Goal: Task Accomplishment & Management: Manage account settings

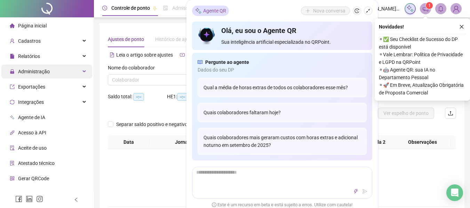
click at [57, 69] on div "Administração" at bounding box center [46, 72] width 91 height 14
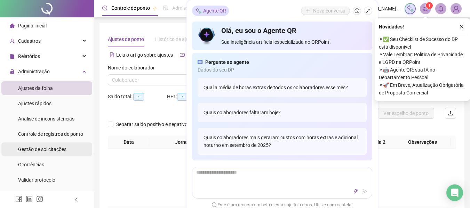
click at [47, 149] on span "Gestão de solicitações" at bounding box center [42, 150] width 48 height 6
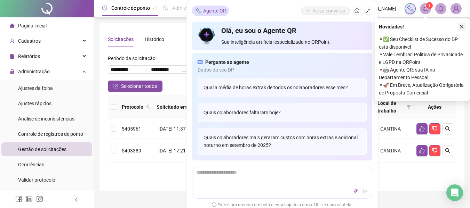
click at [461, 26] on icon "close" at bounding box center [462, 27] width 4 height 4
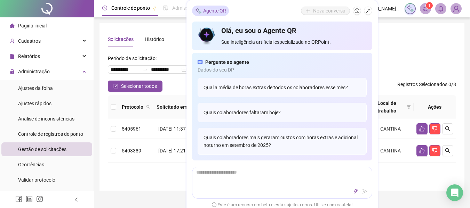
click at [146, 24] on div "**********" at bounding box center [281, 107] width 365 height 168
click at [168, 31] on div "**********" at bounding box center [281, 107] width 365 height 168
click at [368, 9] on icon "shrink" at bounding box center [368, 11] width 4 height 4
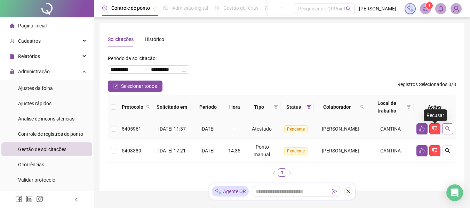
click at [451, 126] on button "button" at bounding box center [447, 128] width 11 height 11
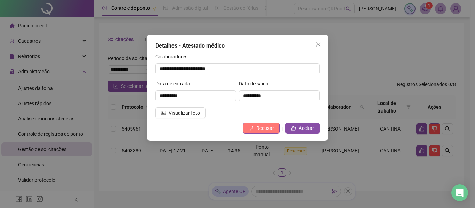
click at [271, 128] on span "Recusar" at bounding box center [265, 129] width 18 height 8
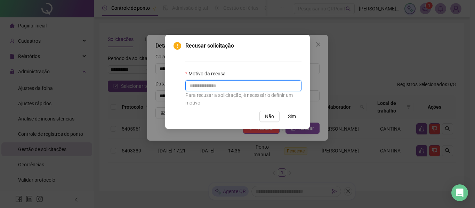
click at [220, 87] on input "text" at bounding box center [243, 85] width 116 height 11
type input "**********"
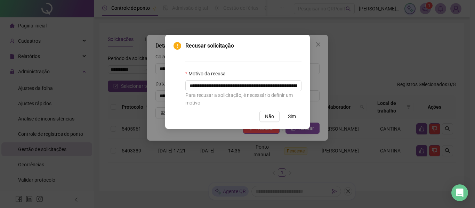
click at [291, 117] on span "Sim" at bounding box center [292, 117] width 8 height 8
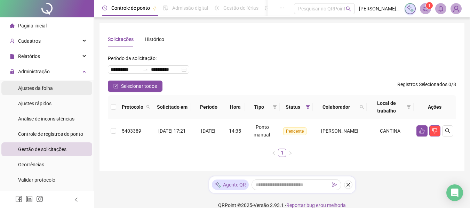
click at [38, 86] on span "Ajustes da folha" at bounding box center [35, 89] width 35 height 6
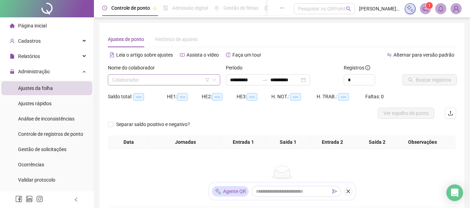
click at [158, 78] on input "search" at bounding box center [161, 80] width 98 height 10
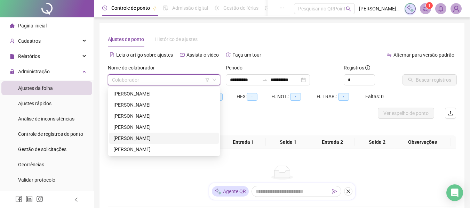
click at [139, 137] on div "[PERSON_NAME]" at bounding box center [163, 139] width 101 height 8
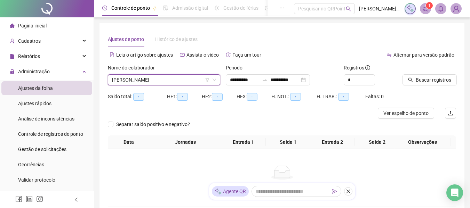
click at [245, 74] on div "Período" at bounding box center [282, 69] width 112 height 10
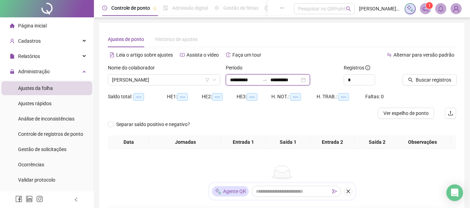
click at [257, 77] on input "**********" at bounding box center [244, 80] width 29 height 8
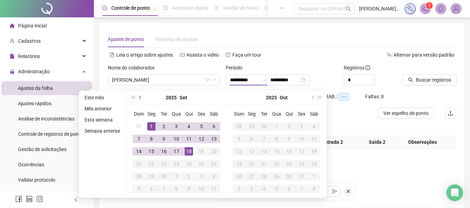
click at [138, 98] on button "prev-year" at bounding box center [141, 98] width 8 height 14
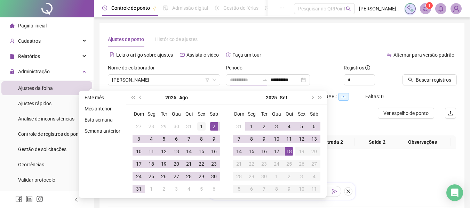
type input "**********"
click at [204, 127] on div "1" at bounding box center [201, 126] width 8 height 8
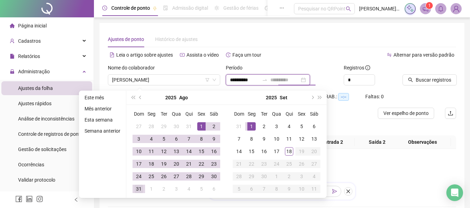
type input "**********"
click at [141, 188] on div "31" at bounding box center [139, 189] width 8 height 8
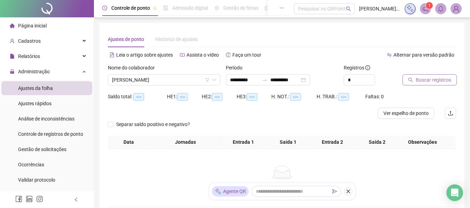
click at [422, 81] on span "Buscar registros" at bounding box center [433, 80] width 35 height 8
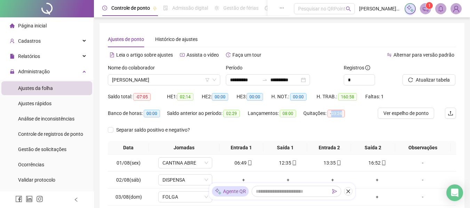
drag, startPoint x: 342, startPoint y: 114, endPoint x: 332, endPoint y: 117, distance: 10.7
click at [332, 117] on span "-03:24" at bounding box center [335, 114] width 17 height 8
copy span "03:24"
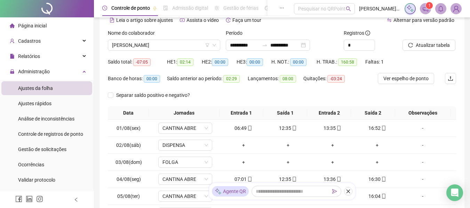
click at [314, 89] on div "Quitações: -03:24" at bounding box center [327, 81] width 49 height 17
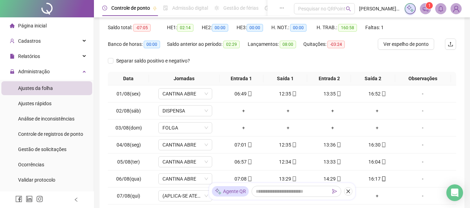
scroll to position [70, 0]
click at [419, 44] on span "Ver espelho de ponto" at bounding box center [405, 44] width 45 height 8
click at [35, 39] on span "Cadastros" at bounding box center [29, 41] width 23 height 6
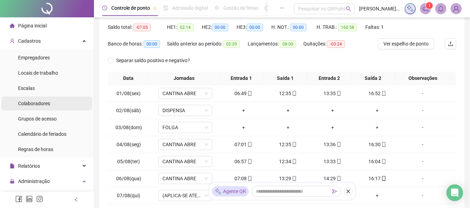
click at [37, 105] on span "Colaboradores" at bounding box center [34, 104] width 32 height 6
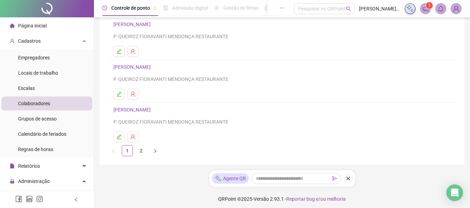
scroll to position [145, 0]
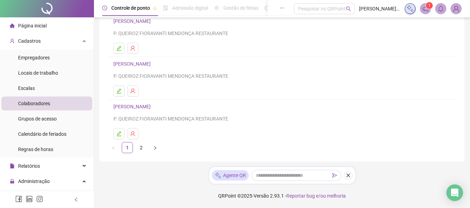
click at [150, 109] on link "[PERSON_NAME]" at bounding box center [132, 107] width 39 height 6
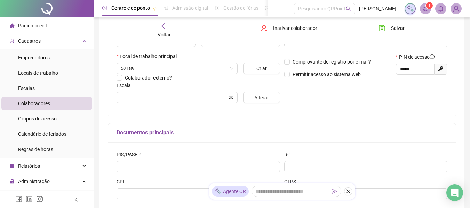
scroll to position [148, 0]
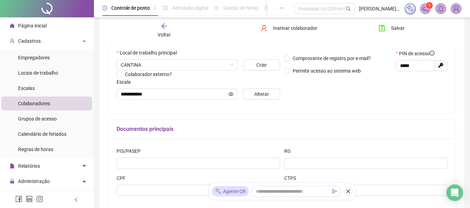
type input "**********"
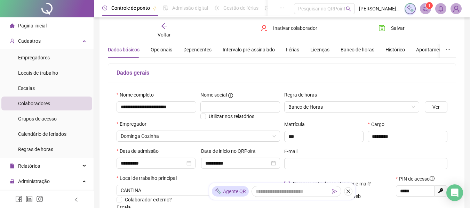
scroll to position [0, 0]
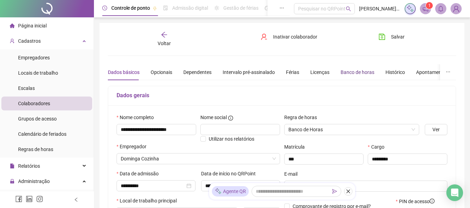
click at [352, 72] on div "Banco de horas" at bounding box center [357, 73] width 34 height 8
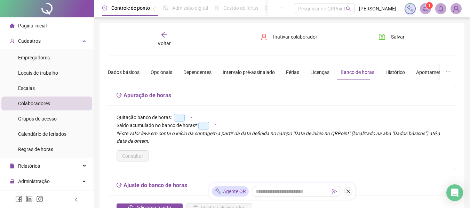
type input "**********"
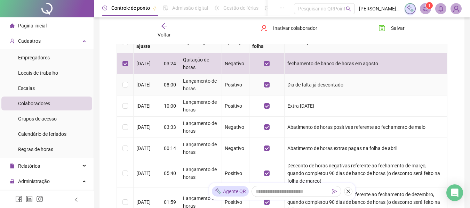
scroll to position [174, 0]
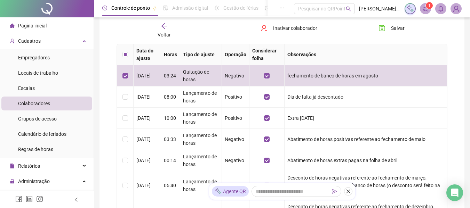
click at [159, 26] on div "Voltar" at bounding box center [164, 31] width 54 height 16
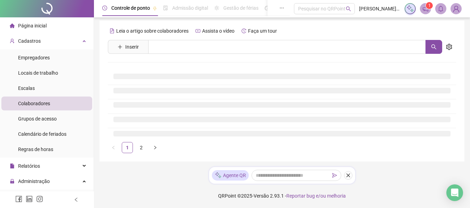
scroll to position [145, 0]
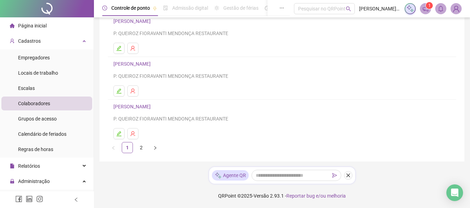
click at [149, 66] on link "[PERSON_NAME]" at bounding box center [132, 64] width 39 height 6
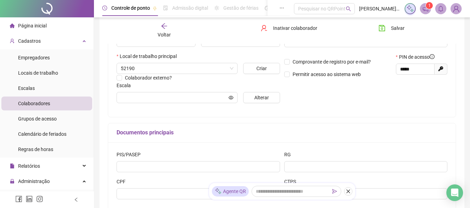
scroll to position [174, 0]
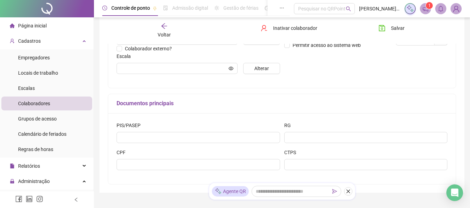
type input "**********"
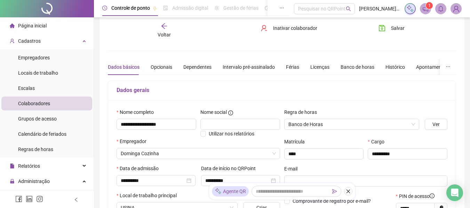
scroll to position [0, 0]
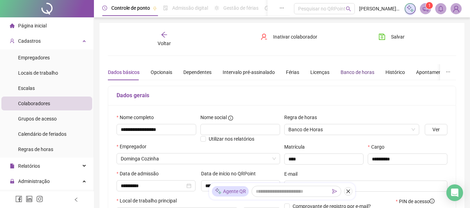
click at [367, 72] on div "Banco de horas" at bounding box center [357, 73] width 34 height 8
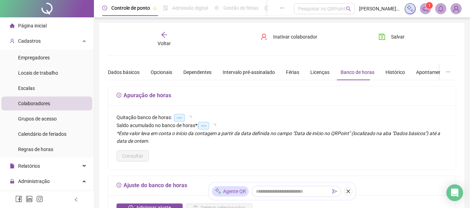
type input "**********"
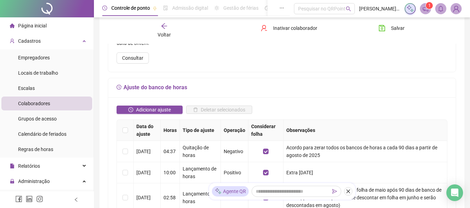
scroll to position [104, 0]
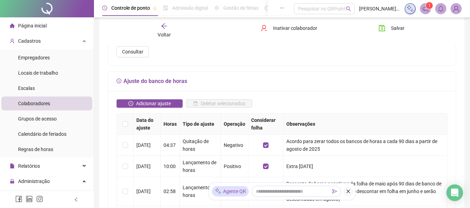
click at [164, 27] on icon "arrow-left" at bounding box center [164, 26] width 7 height 7
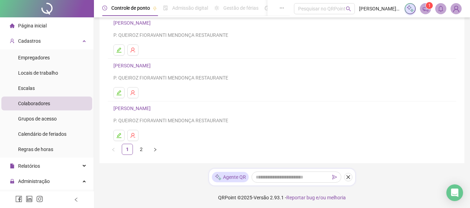
scroll to position [145, 0]
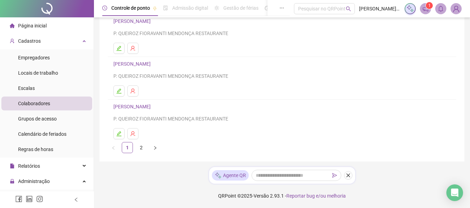
click at [165, 111] on div "[PERSON_NAME] QUEIROZ FIORAVANTI MENDONÇA RESTAURANTE" at bounding box center [281, 113] width 337 height 20
click at [153, 110] on link "[PERSON_NAME]" at bounding box center [132, 107] width 39 height 6
click at [175, 110] on div "[PERSON_NAME] o artigo sobre colaboradores Assista o vídeo Faça um tour Inserir…" at bounding box center [282, 18] width 348 height 270
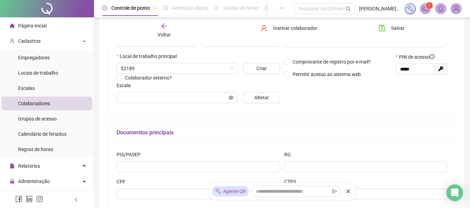
scroll to position [148, 0]
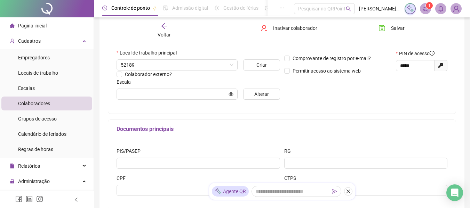
type input "**********"
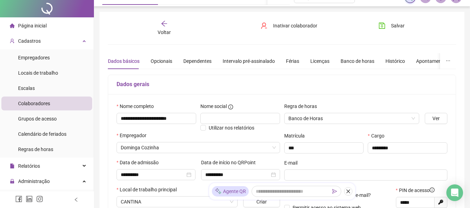
scroll to position [0, 0]
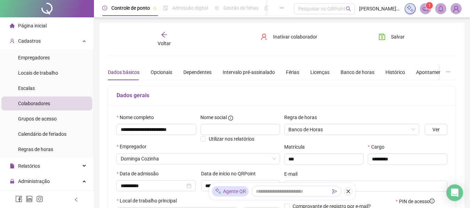
click at [162, 37] on icon "arrow-left" at bounding box center [164, 34] width 7 height 7
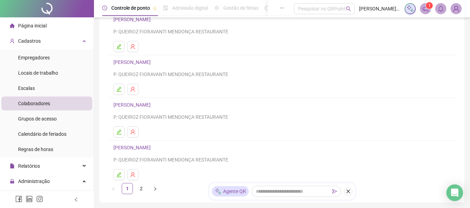
scroll to position [104, 0]
click at [152, 110] on div "[PERSON_NAME] QUEIROZ FIORAVANTI MENDONÇA RESTAURANTE" at bounding box center [281, 110] width 337 height 20
click at [153, 102] on link "[PERSON_NAME]" at bounding box center [132, 105] width 39 height 6
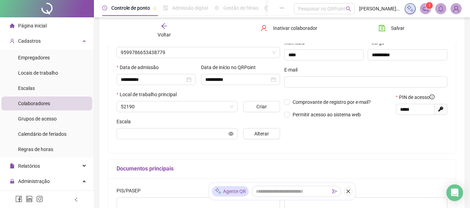
scroll to position [108, 0]
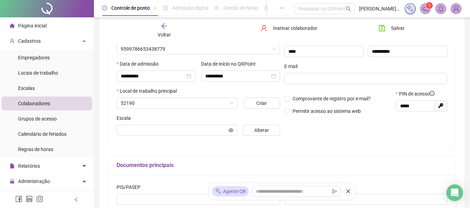
type input "**********"
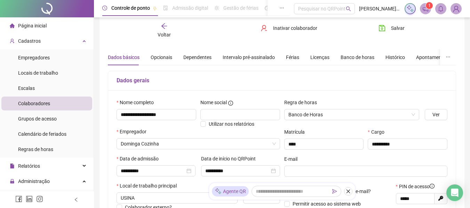
scroll to position [0, 0]
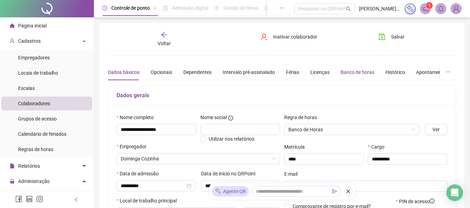
click at [360, 71] on div "Banco de horas" at bounding box center [357, 73] width 34 height 8
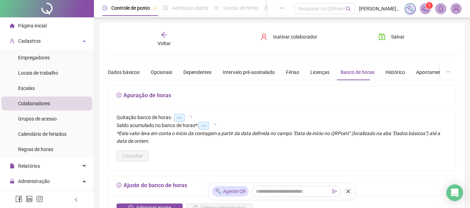
type input "**********"
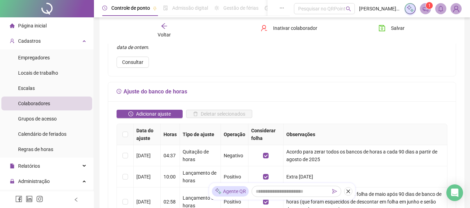
scroll to position [104, 0]
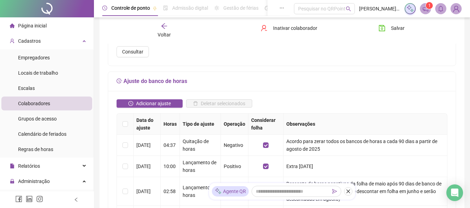
click at [161, 28] on icon "arrow-left" at bounding box center [164, 26] width 7 height 7
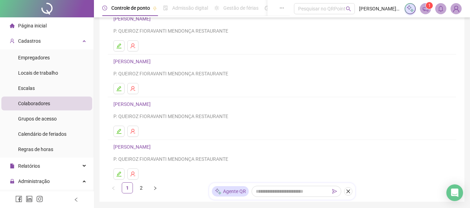
scroll to position [101, 0]
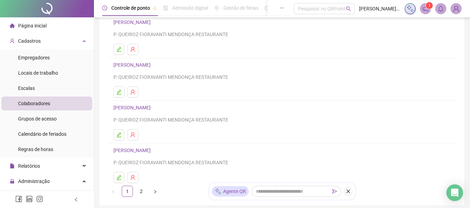
click at [153, 64] on link "[PERSON_NAME]" at bounding box center [132, 65] width 39 height 6
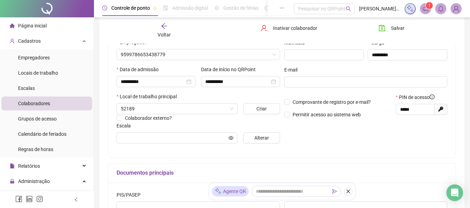
type input "**********"
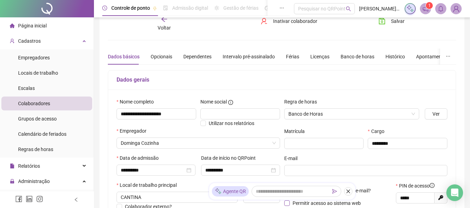
scroll to position [0, 0]
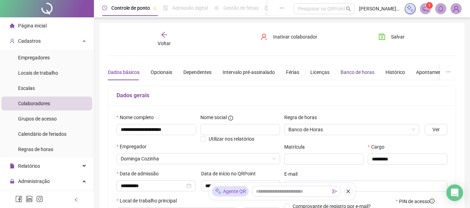
click at [358, 70] on div "Banco de horas" at bounding box center [357, 73] width 34 height 8
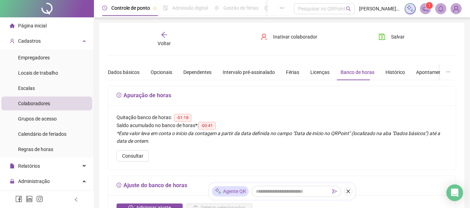
click at [168, 35] on div "Voltar" at bounding box center [164, 39] width 54 height 16
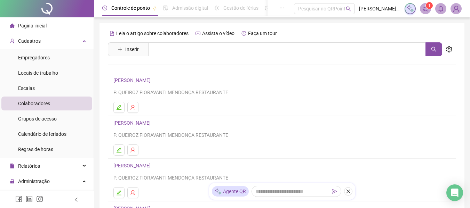
click at [160, 77] on h4 "[PERSON_NAME]" at bounding box center [281, 80] width 337 height 8
click at [153, 80] on link "[PERSON_NAME]" at bounding box center [132, 81] width 39 height 6
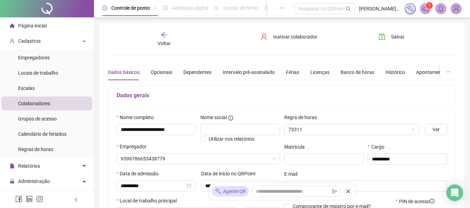
type input "**********"
click at [348, 73] on div "Banco de horas" at bounding box center [357, 73] width 34 height 8
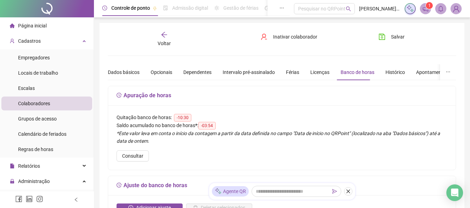
click at [165, 38] on div "Voltar" at bounding box center [164, 39] width 54 height 16
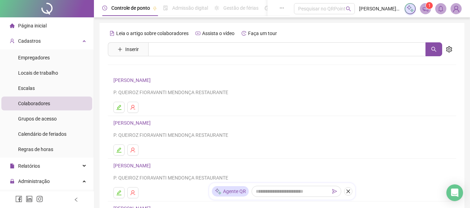
click at [155, 128] on div "[PERSON_NAME] QUEIROZ FIORAVANTI MENDONÇA RESTAURANTE" at bounding box center [281, 129] width 337 height 20
click at [153, 124] on link "[PERSON_NAME]" at bounding box center [132, 123] width 39 height 6
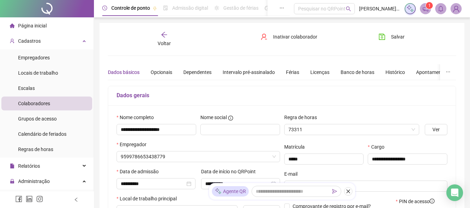
type input "**********"
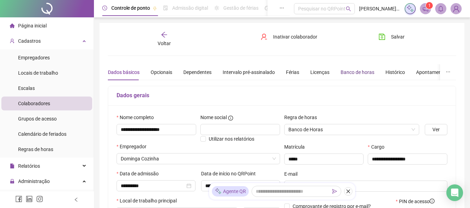
click at [353, 72] on div "Banco de horas" at bounding box center [357, 73] width 34 height 8
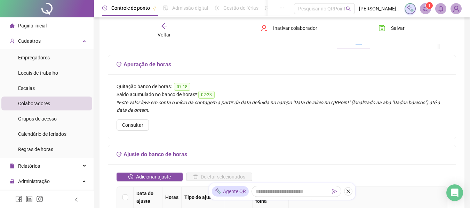
scroll to position [139, 0]
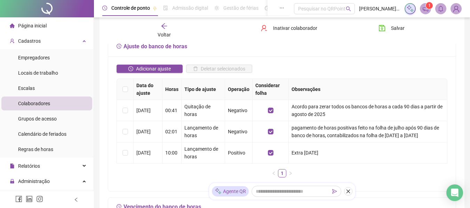
click at [170, 27] on div "Voltar" at bounding box center [164, 31] width 54 height 16
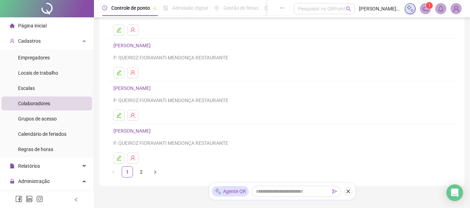
scroll to position [145, 0]
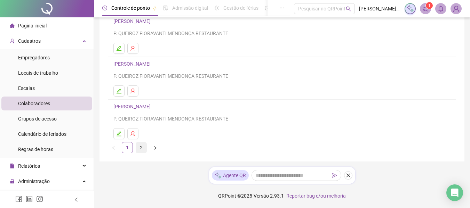
click at [139, 146] on link "2" at bounding box center [141, 148] width 10 height 10
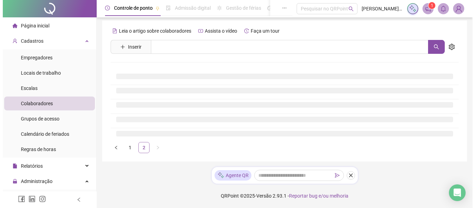
scroll to position [0, 0]
